Goal: Task Accomplishment & Management: Manage account settings

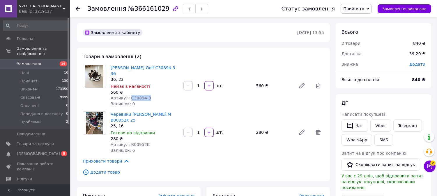
drag, startPoint x: 147, startPoint y: 94, endPoint x: 129, endPoint y: 89, distance: 18.6
click at [129, 95] on div "Артикул: C30894-3" at bounding box center [145, 98] width 68 height 6
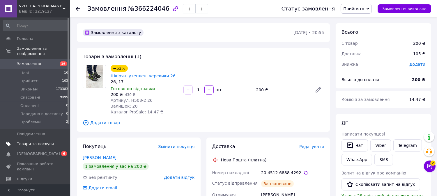
click at [42, 141] on span "Товари та послуги" at bounding box center [35, 143] width 37 height 5
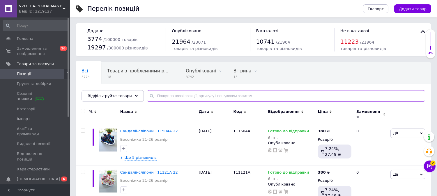
click at [163, 97] on input "text" at bounding box center [286, 96] width 279 height 12
paste input "30894-3"
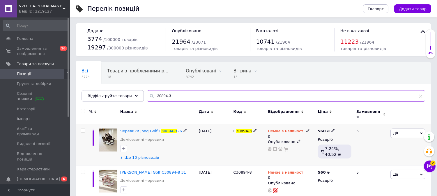
type input "30894-3"
click at [141, 156] on span "Ще 10 різновидів" at bounding box center [142, 157] width 35 height 5
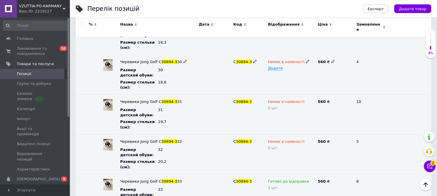
scroll to position [280, 0]
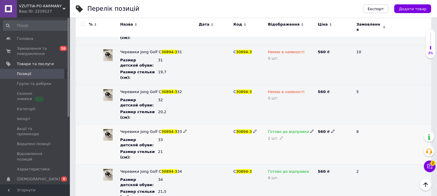
click at [280, 136] on icon at bounding box center [281, 137] width 3 height 3
drag, startPoint x: 276, startPoint y: 138, endPoint x: 265, endPoint y: 136, distance: 10.6
click at [267, 137] on div "Готово до відправки 2" at bounding box center [291, 145] width 50 height 40
type input "1"
drag, startPoint x: 262, startPoint y: 146, endPoint x: 244, endPoint y: 141, distance: 18.9
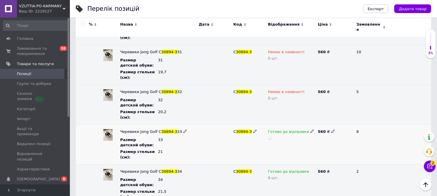
click at [261, 146] on div "C 30894-3" at bounding box center [249, 145] width 35 height 40
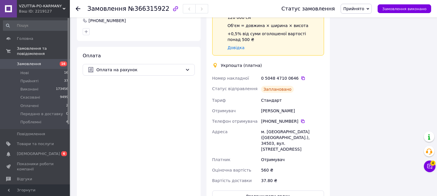
scroll to position [170, 0]
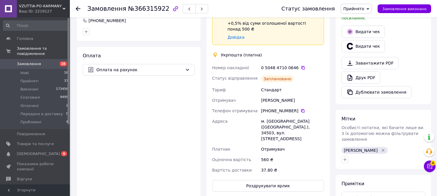
click at [280, 174] on div "Доставка Редагувати Спецтариф Укрпошта Стандарт 35 ₴ - до 30 кг і об'ємом до 20…" at bounding box center [268, 79] width 124 height 238
click at [278, 180] on button "Роздрукувати ярлик" at bounding box center [268, 186] width 112 height 12
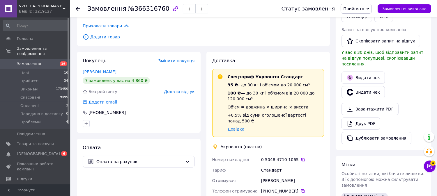
scroll to position [217, 0]
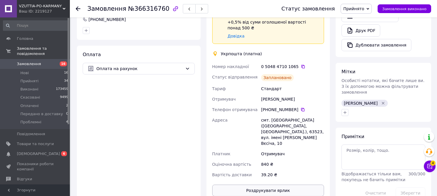
click at [292, 185] on button "Роздрукувати ярлик" at bounding box center [268, 191] width 112 height 12
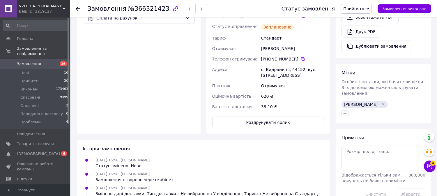
scroll to position [256, 0]
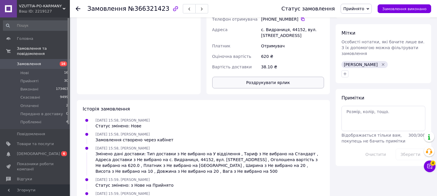
click at [287, 77] on button "Роздрукувати ярлик" at bounding box center [268, 83] width 112 height 12
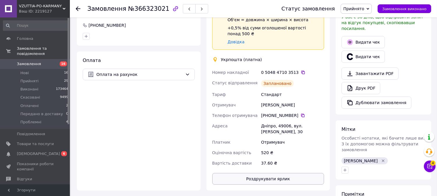
scroll to position [170, 0]
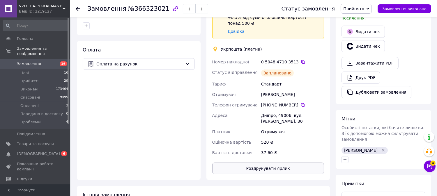
click at [284, 166] on button "Роздрукувати ярлик" at bounding box center [268, 169] width 112 height 12
click at [36, 103] on span "Оплачені" at bounding box center [29, 105] width 18 height 5
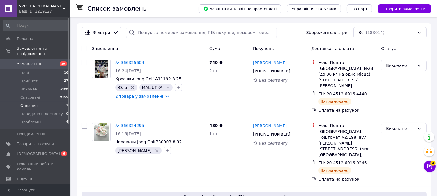
click at [56, 102] on li "Оплачені 2" at bounding box center [36, 106] width 72 height 8
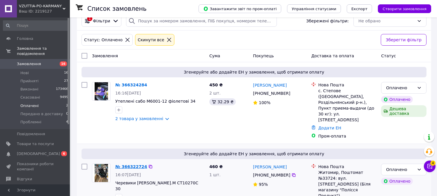
scroll to position [18, 0]
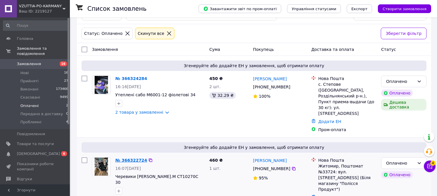
click at [137, 158] on link "№ 366322724" at bounding box center [131, 160] width 32 height 5
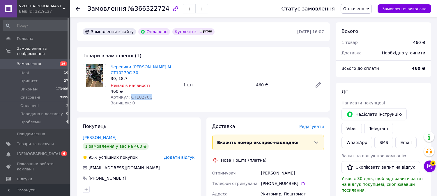
drag, startPoint x: 149, startPoint y: 91, endPoint x: 128, endPoint y: 93, distance: 20.8
click at [128, 94] on div "Артикул: CT10270C" at bounding box center [145, 97] width 68 height 6
copy span "CT10270C"
click at [175, 100] on div "Залишок: 0" at bounding box center [145, 103] width 68 height 6
click at [362, 8] on span "Оплачено" at bounding box center [353, 8] width 21 height 5
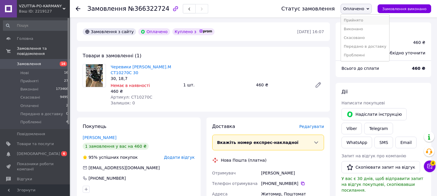
click at [362, 20] on li "Прийнято" at bounding box center [365, 20] width 48 height 9
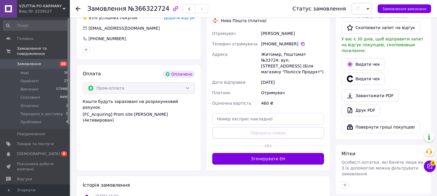
scroll to position [180, 0]
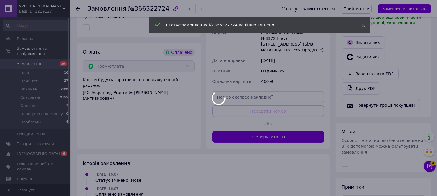
click at [276, 121] on div at bounding box center [218, 98] width 437 height 196
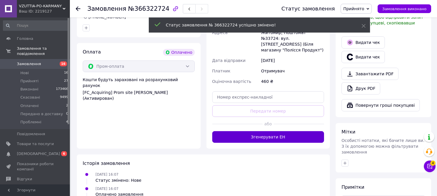
click at [290, 131] on button "Згенерувати ЕН" at bounding box center [268, 137] width 112 height 12
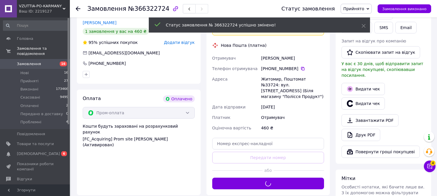
scroll to position [83, 0]
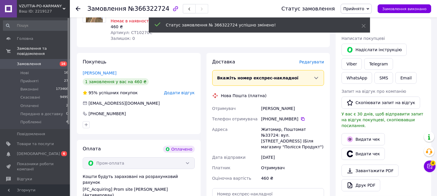
click at [311, 128] on div "Житомир, Поштомат №33724: вул. [STREET_ADDRESS] (Біля магазину "Полісся Продукт…" at bounding box center [292, 138] width 65 height 28
click at [316, 103] on div "Горай Эмма" at bounding box center [292, 108] width 65 height 10
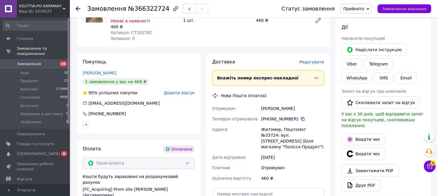
click at [308, 103] on div "Горай Эмма" at bounding box center [292, 108] width 65 height 10
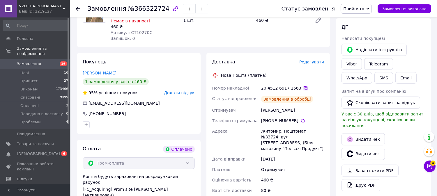
click at [303, 86] on icon at bounding box center [305, 88] width 5 height 5
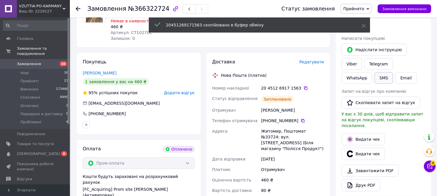
click at [393, 72] on button "SMS" at bounding box center [383, 78] width 19 height 12
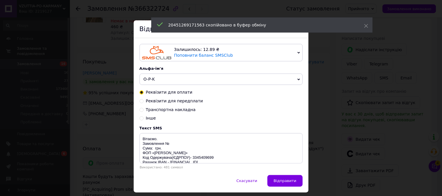
click at [182, 108] on div "Реквізити для оплати Реквізити для передплати Транспортна накладна Інше" at bounding box center [220, 105] width 163 height 31
click at [182, 110] on span "Транспортна накладна" at bounding box center [171, 109] width 50 height 5
click at [144, 110] on input "Транспортна накладна" at bounding box center [141, 109] width 4 height 4
radio input "true"
radio input "false"
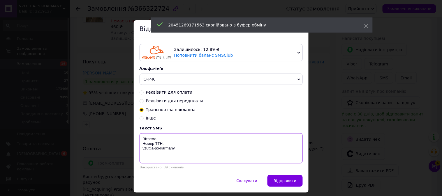
click at [178, 145] on textarea "Вітаємо. Номер ТТН: vzuttia-po-karmany" at bounding box center [220, 148] width 163 height 30
paste textarea "20451269171563"
drag, startPoint x: 181, startPoint y: 153, endPoint x: 137, endPoint y: 133, distance: 48.6
click at [137, 133] on div "Залишилось: 12.89 ₴ Поповнити баланс SMSClub Підключити LetsAds Альфа-ім'я O-P-…" at bounding box center [221, 106] width 175 height 137
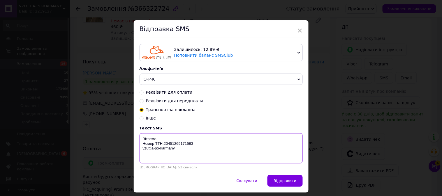
type textarea "Вітаємо. Номер ТТН:20451269171563 vzuttia-po-karmany"
drag, startPoint x: 381, startPoint y: 131, endPoint x: 383, endPoint y: 93, distance: 37.6
click at [381, 131] on div "× Відправка SMS Залишилось: 12.89 ₴ Поповнити баланс SMSClub Підключити LetsAds…" at bounding box center [221, 98] width 442 height 196
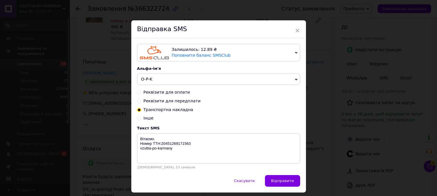
drag, startPoint x: 251, startPoint y: 182, endPoint x: 349, endPoint y: 111, distance: 121.1
click at [251, 182] on span "Скасувати" at bounding box center [244, 181] width 21 height 4
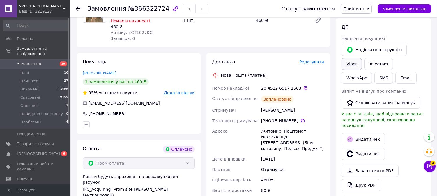
click at [362, 58] on link "Viber" at bounding box center [351, 64] width 20 height 12
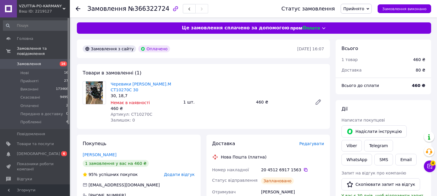
scroll to position [0, 0]
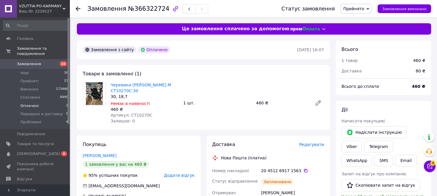
click at [60, 102] on li "Оплачені 2" at bounding box center [36, 106] width 72 height 8
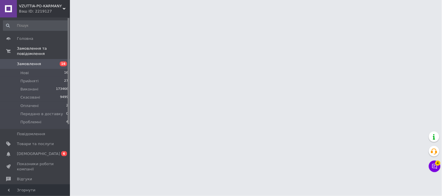
drag, startPoint x: 420, startPoint y: 56, endPoint x: 312, endPoint y: 76, distance: 109.3
click at [420, 15] on html "VZUTTIA-PO-KARMANY Ваш ID: 2219127 Сайт VZUTTIA-PO-KARMANY Кабінет покупця Пере…" at bounding box center [221, 7] width 442 height 15
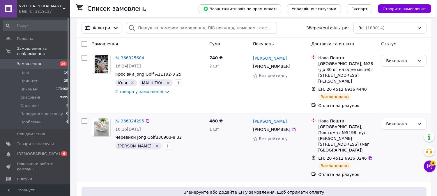
scroll to position [65, 0]
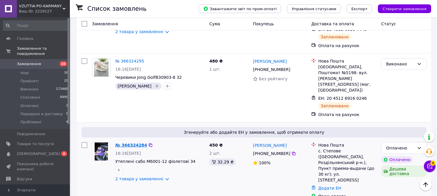
click at [136, 143] on link "№ 366324284" at bounding box center [131, 145] width 32 height 5
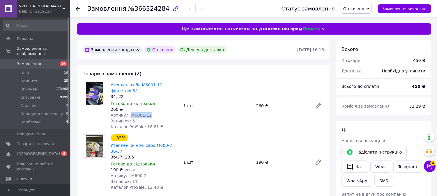
drag, startPoint x: 149, startPoint y: 113, endPoint x: 129, endPoint y: 114, distance: 20.7
click at [129, 114] on div "Артикул: M6001-12" at bounding box center [145, 115] width 68 height 6
copy span "M6001-12"
drag, startPoint x: 142, startPoint y: 170, endPoint x: 129, endPoint y: 170, distance: 13.1
click at [129, 173] on div "Артикул: M600-2" at bounding box center [145, 176] width 68 height 6
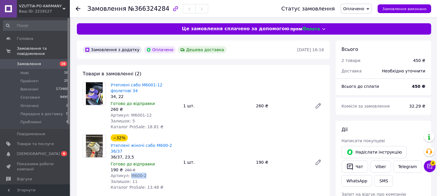
copy span "M600-2"
click at [157, 173] on div "Артикул: M600-2" at bounding box center [145, 176] width 68 height 6
drag, startPoint x: 376, startPoint y: 8, endPoint x: 371, endPoint y: 12, distance: 6.4
click at [372, 8] on span "Оплачено" at bounding box center [356, 9] width 31 height 10
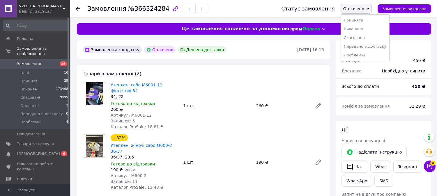
click at [367, 19] on li "Прийнято" at bounding box center [365, 20] width 48 height 9
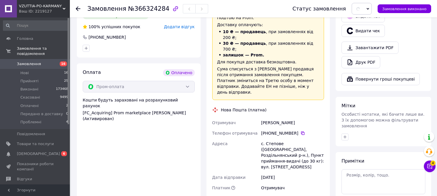
scroll to position [347, 0]
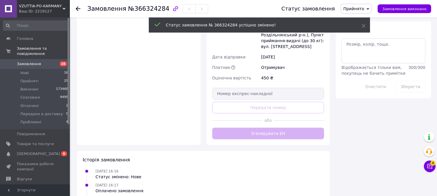
click at [276, 111] on div "Доставка Редагувати «Дешева доставка»   для продавця Новою Поштою на Prom. Дост…" at bounding box center [268, 5] width 112 height 267
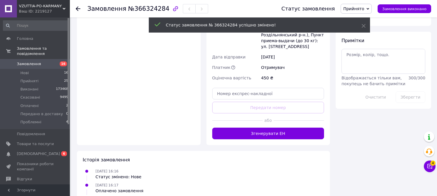
click at [276, 128] on button "Згенерувати ЕН" at bounding box center [268, 134] width 112 height 12
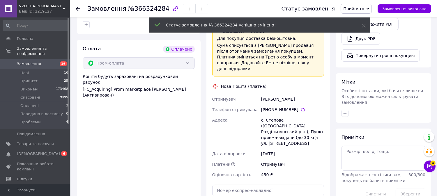
scroll to position [250, 0]
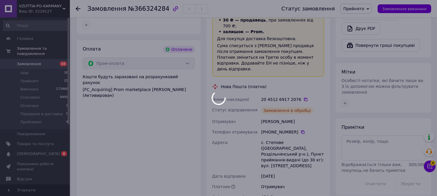
click at [322, 86] on div at bounding box center [218, 98] width 437 height 196
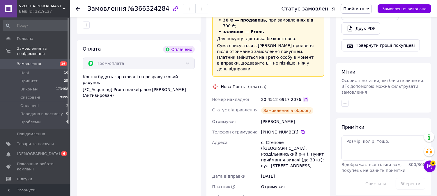
click at [303, 97] on icon at bounding box center [305, 99] width 5 height 5
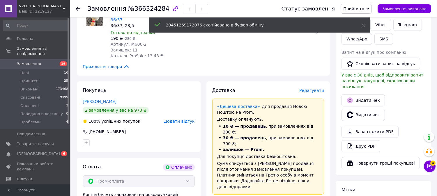
scroll to position [120, 0]
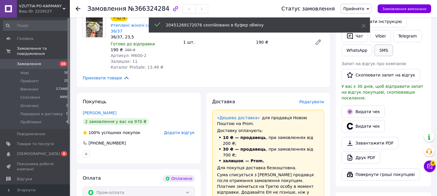
click at [382, 53] on button "SMS" at bounding box center [383, 51] width 19 height 12
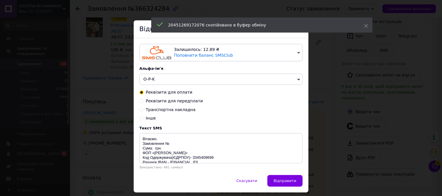
click at [161, 111] on span "Транспортна накладна" at bounding box center [171, 109] width 50 height 5
click at [144, 111] on input "Транспортна накладна" at bounding box center [141, 109] width 4 height 4
radio input "true"
radio input "false"
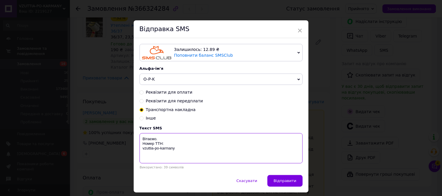
drag, startPoint x: 167, startPoint y: 145, endPoint x: 179, endPoint y: 148, distance: 12.4
click at [167, 145] on textarea "Вітаємо. Номер ТТН: vzuttia-po-karmany" at bounding box center [220, 148] width 163 height 30
paste textarea "20451269172076"
drag, startPoint x: 168, startPoint y: 153, endPoint x: 204, endPoint y: 137, distance: 39.8
click at [141, 138] on textarea "Вітаємо. Номер ТТН:20451269172076 vzuttia-po-karmany" at bounding box center [220, 148] width 163 height 30
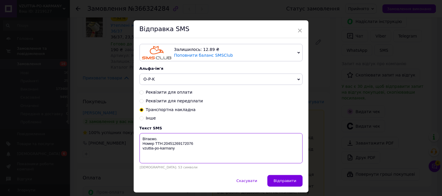
type textarea "Вітаємо. Номер ТТН:20451269172076 vzuttia-po-karmany"
drag, startPoint x: 395, startPoint y: 145, endPoint x: 392, endPoint y: 137, distance: 8.1
click at [395, 144] on div "× Відправка SMS Залишилось: 12.89 ₴ Поповнити баланс SMSClub Підключити LetsAds…" at bounding box center [221, 98] width 442 height 196
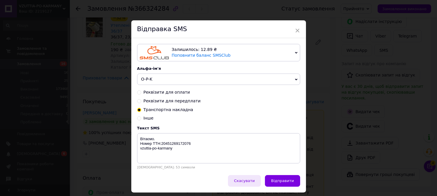
click at [258, 180] on button "Скасувати" at bounding box center [244, 181] width 33 height 12
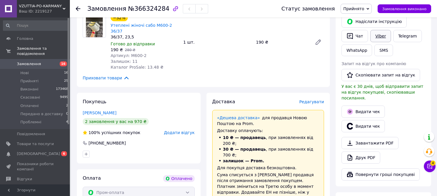
click at [385, 36] on link "Viber" at bounding box center [380, 36] width 20 height 12
click at [363, 35] on button "Чат" at bounding box center [354, 36] width 26 height 12
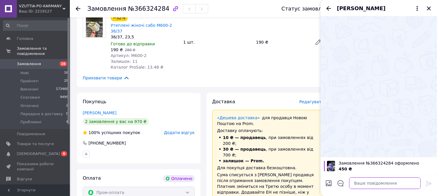
click at [384, 181] on textarea at bounding box center [385, 184] width 72 height 12
paste textarea "Вітаємо. Номер ТТН:20451269172076 vzuttia-po-karmany"
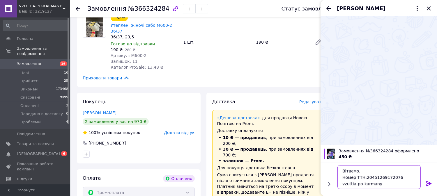
type textarea "Вітаємо. Номер ТТН:20451269172076 vzuttia-po-karmany"
click at [430, 182] on icon at bounding box center [428, 183] width 7 height 7
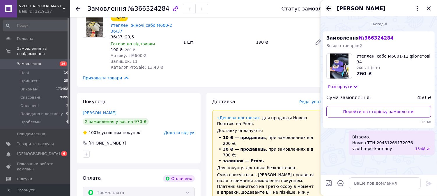
click at [327, 6] on icon "Назад" at bounding box center [328, 8] width 7 height 7
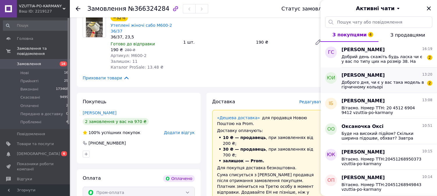
click at [381, 82] on span "Доброго дня, чи є у вас така модель в гірчичному кольорі" at bounding box center [382, 84] width 83 height 9
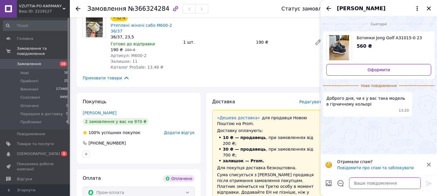
click at [365, 184] on textarea at bounding box center [385, 184] width 72 height 12
type textarea "Вітаємо. Немає."
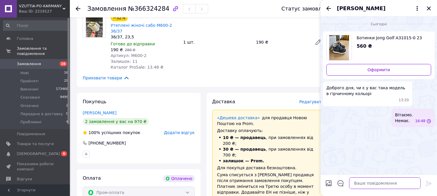
scroll to position [0, 0]
click at [330, 6] on icon "Назад" at bounding box center [328, 8] width 7 height 7
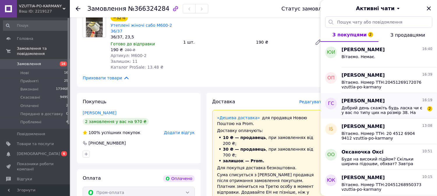
click at [380, 106] on span "Добрий день скажіть будь ласка чи є у вас по типу цих на розмір 38. На випадок …" at bounding box center [382, 110] width 83 height 9
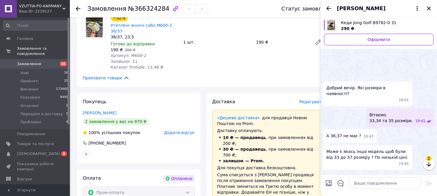
scroll to position [277, 0]
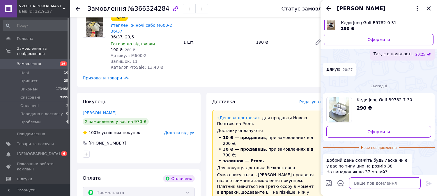
click at [386, 181] on textarea at bounding box center [385, 184] width 72 height 12
type textarea "Немає таких на 38."
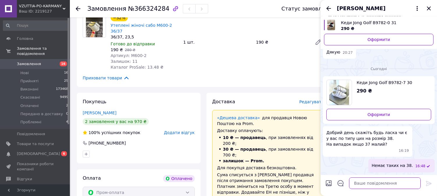
scroll to position [238, 0]
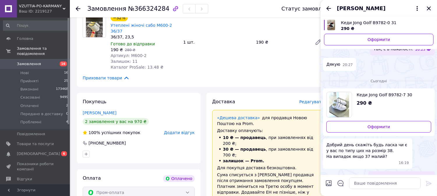
click at [427, 8] on icon "Закрити" at bounding box center [428, 8] width 7 height 7
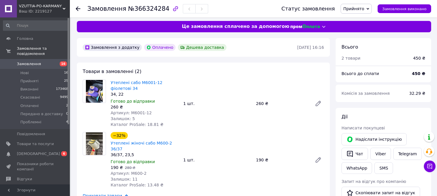
scroll to position [0, 0]
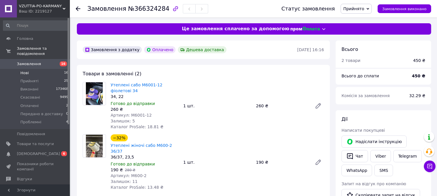
click at [37, 70] on li "Нові 16" at bounding box center [36, 73] width 72 height 8
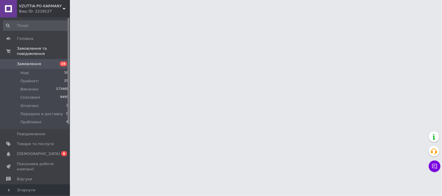
drag, startPoint x: 410, startPoint y: 87, endPoint x: 413, endPoint y: 91, distance: 4.3
click at [411, 15] on html "VZUTTIA-PO-KARMANY Ваш ID: 2219127 Сайт VZUTTIA-PO-KARMANY Кабінет покупця Пере…" at bounding box center [221, 7] width 442 height 15
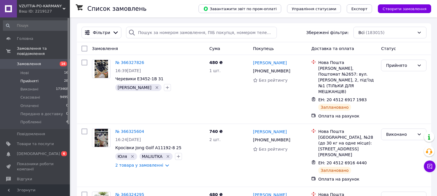
click at [62, 69] on li "Нові 16" at bounding box center [36, 73] width 72 height 8
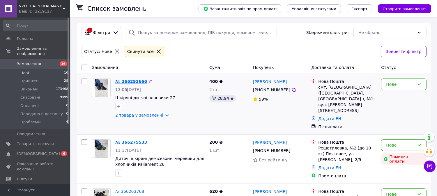
click at [130, 79] on link "№ 366293666" at bounding box center [131, 81] width 32 height 5
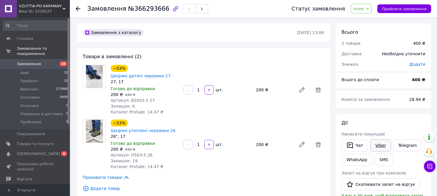
click at [374, 144] on link "Viber" at bounding box center [380, 145] width 20 height 12
click at [54, 77] on li "Прийняті 28" at bounding box center [36, 81] width 72 height 8
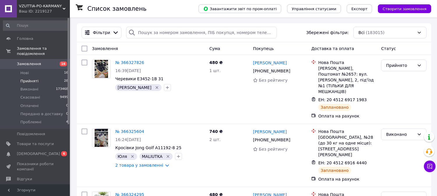
click at [60, 77] on li "Прийняті 28" at bounding box center [36, 81] width 72 height 8
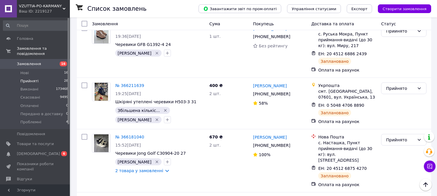
scroll to position [1590, 0]
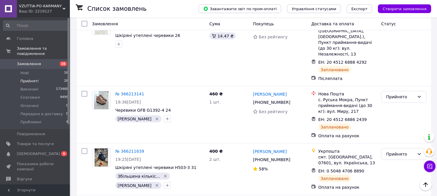
scroll to position [1526, 0]
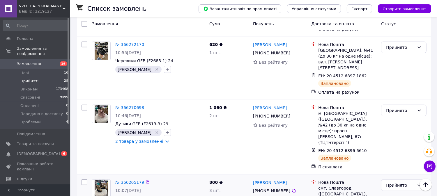
scroll to position [1231, 0]
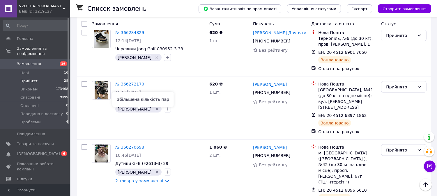
scroll to position [1166, 0]
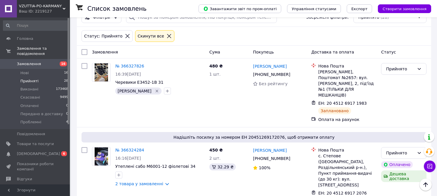
scroll to position [0, 0]
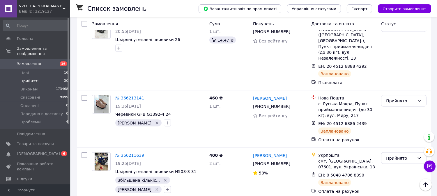
scroll to position [1667, 0]
click at [399, 97] on li "Виконано" at bounding box center [404, 95] width 45 height 10
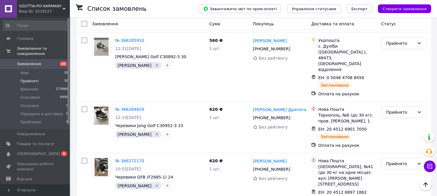
scroll to position [1247, 0]
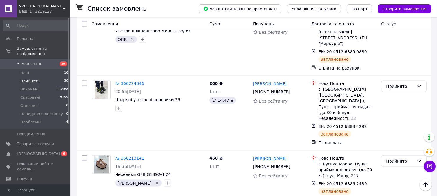
scroll to position [1649, 0]
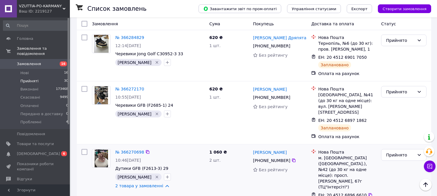
scroll to position [1293, 0]
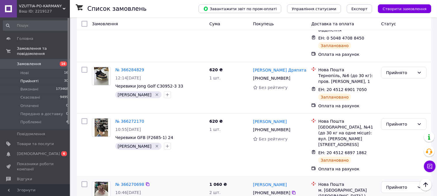
click at [399, 182] on div "Прийнято" at bounding box center [403, 188] width 45 height 12
click at [399, 54] on li "Виконано" at bounding box center [404, 55] width 45 height 10
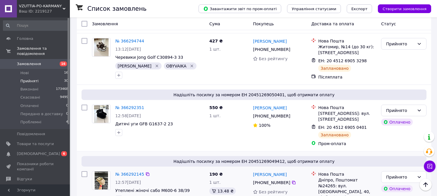
scroll to position [972, 0]
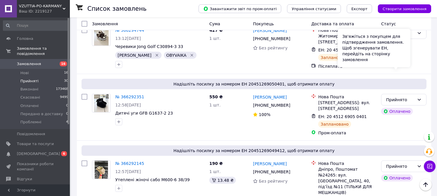
drag, startPoint x: 405, startPoint y: 62, endPoint x: 411, endPoint y: 62, distance: 6.4
click at [406, 62] on div "Зв'яжіться з покупцем для підтвердження замовлення. Щоб згенерувати ЕН, перейді…" at bounding box center [374, 48] width 73 height 38
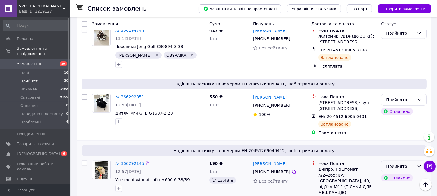
drag, startPoint x: 422, startPoint y: 63, endPoint x: 412, endPoint y: 68, distance: 10.8
click at [421, 161] on div "Прийнято" at bounding box center [403, 167] width 45 height 12
drag, startPoint x: 412, startPoint y: 68, endPoint x: 344, endPoint y: 96, distance: 73.4
click at [400, 73] on li "Виконано" at bounding box center [404, 75] width 45 height 10
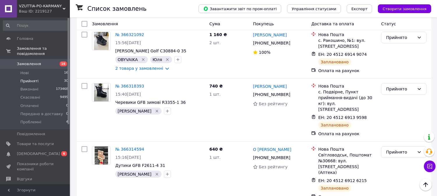
scroll to position [374, 0]
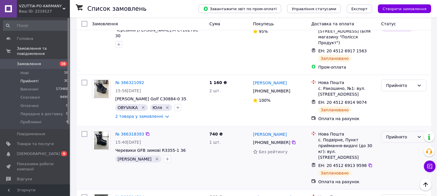
click at [405, 134] on div "Прийнято" at bounding box center [400, 137] width 29 height 6
drag, startPoint x: 404, startPoint y: 91, endPoint x: 275, endPoint y: 114, distance: 131.6
click at [404, 91] on li "Виконано" at bounding box center [404, 92] width 45 height 10
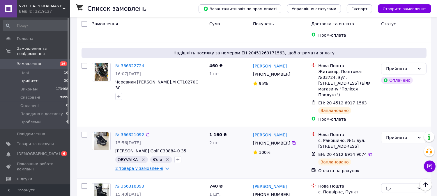
scroll to position [309, 0]
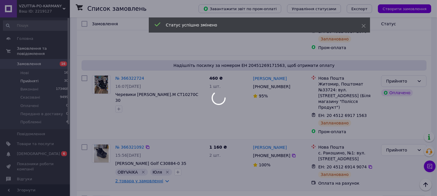
click at [142, 125] on div at bounding box center [218, 98] width 437 height 196
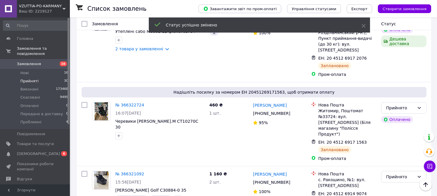
scroll to position [367, 0]
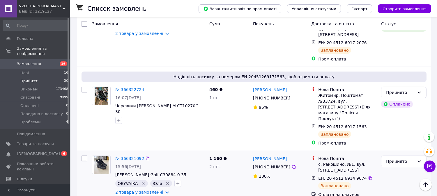
click at [151, 190] on link "2 товара у замовленні" at bounding box center [139, 192] width 48 height 5
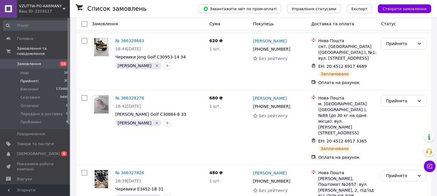
scroll to position [129, 0]
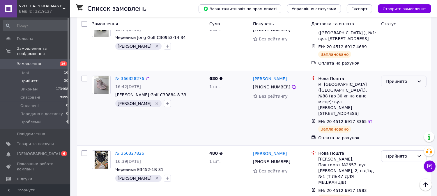
drag, startPoint x: 418, startPoint y: 68, endPoint x: 414, endPoint y: 70, distance: 4.6
click at [417, 76] on div "Прийнято" at bounding box center [403, 82] width 45 height 12
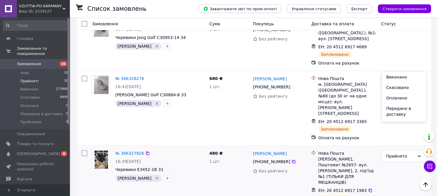
click at [395, 78] on li "Виконано" at bounding box center [404, 77] width 45 height 10
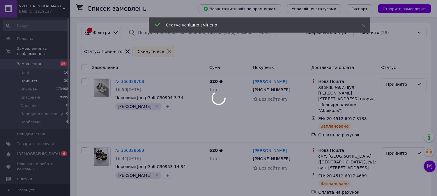
scroll to position [32, 0]
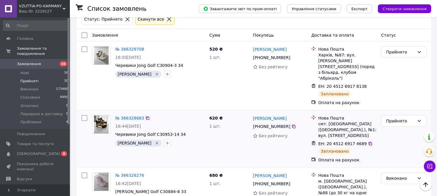
click at [400, 118] on div "Прийнято" at bounding box center [400, 121] width 29 height 6
drag, startPoint x: 400, startPoint y: 116, endPoint x: 330, endPoint y: 123, distance: 70.5
click at [398, 121] on li "Виконано" at bounding box center [404, 122] width 45 height 10
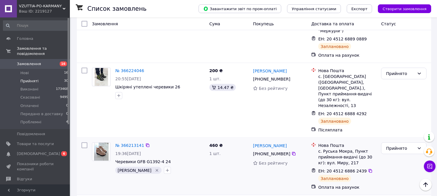
scroll to position [1456, 0]
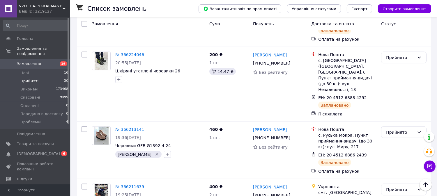
click at [401, 92] on li "Виконано" at bounding box center [404, 96] width 45 height 10
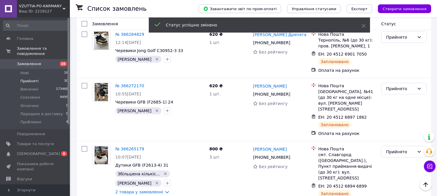
scroll to position [1186, 0]
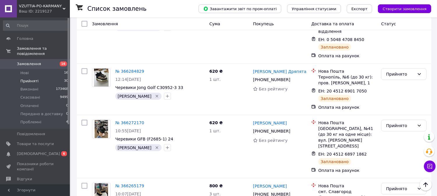
drag, startPoint x: 409, startPoint y: 120, endPoint x: 403, endPoint y: 130, distance: 11.8
drag, startPoint x: 401, startPoint y: 136, endPoint x: 396, endPoint y: 141, distance: 7.2
click at [401, 136] on li "Виконано" at bounding box center [404, 136] width 45 height 10
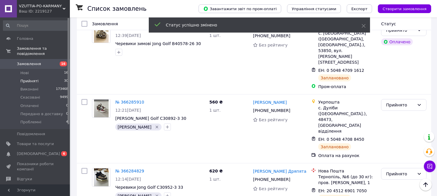
scroll to position [1135, 0]
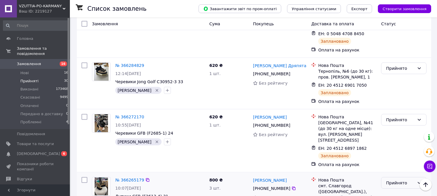
drag, startPoint x: 397, startPoint y: 59, endPoint x: 398, endPoint y: 66, distance: 6.6
click at [397, 180] on div "Прийнято" at bounding box center [400, 183] width 29 height 6
click at [401, 74] on li "Виконано" at bounding box center [404, 73] width 45 height 10
